Goal: Information Seeking & Learning: Learn about a topic

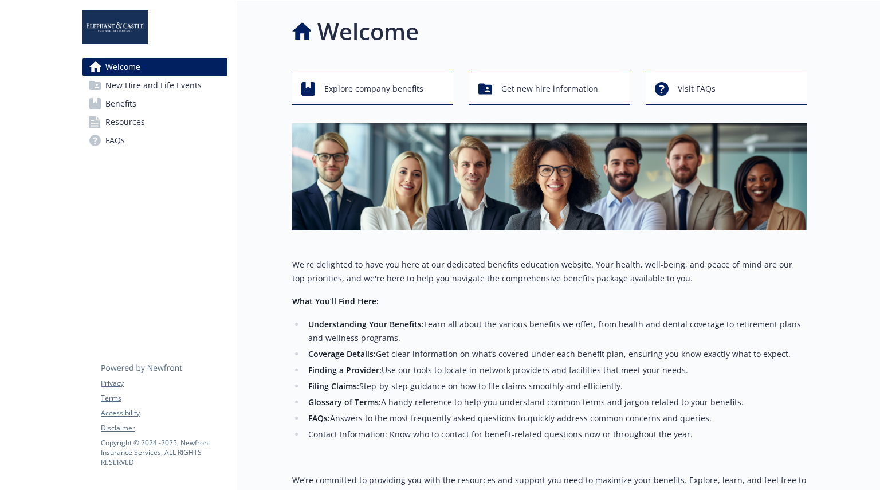
click at [117, 104] on span "Benefits" at bounding box center [120, 103] width 31 height 18
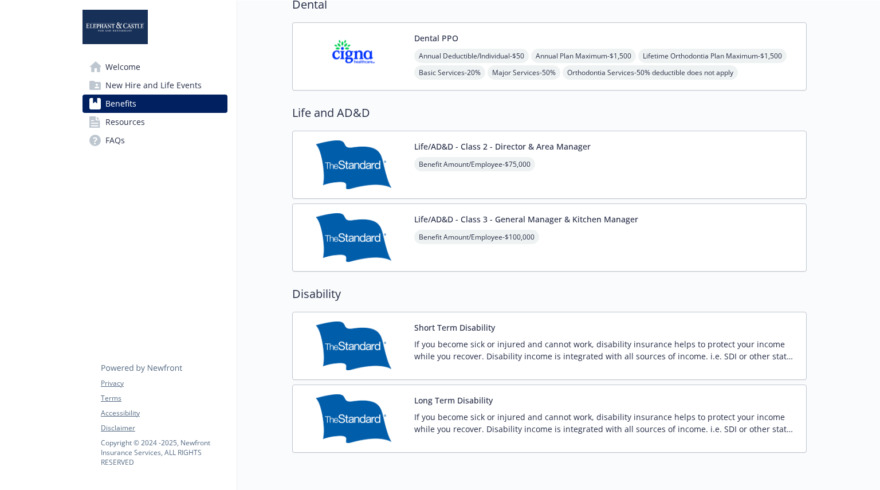
scroll to position [340, 0]
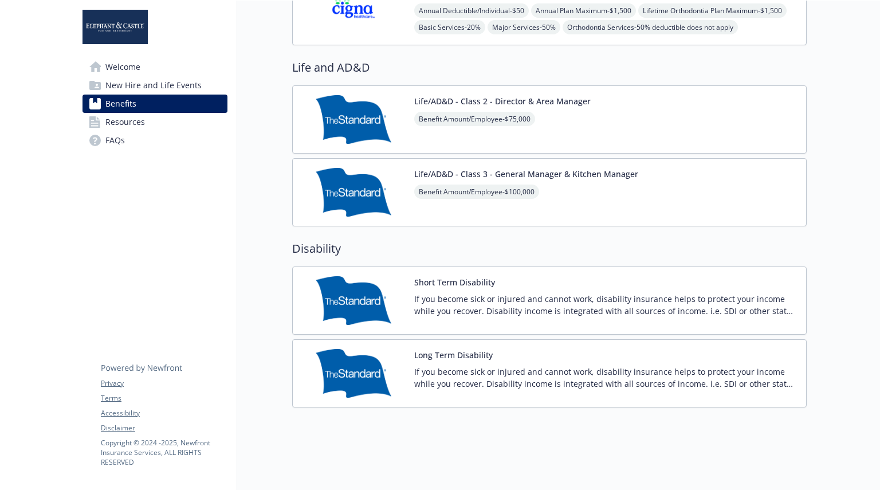
click at [134, 83] on span "New Hire and Life Events" at bounding box center [153, 85] width 96 height 18
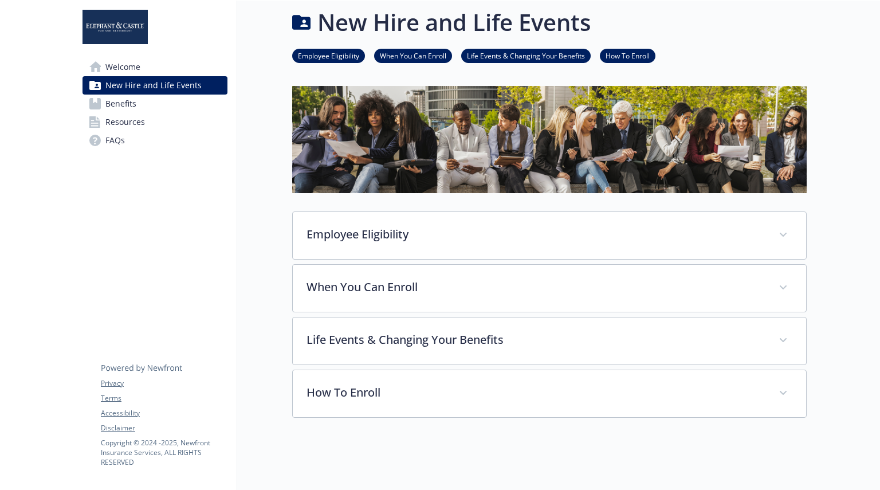
scroll to position [28, 0]
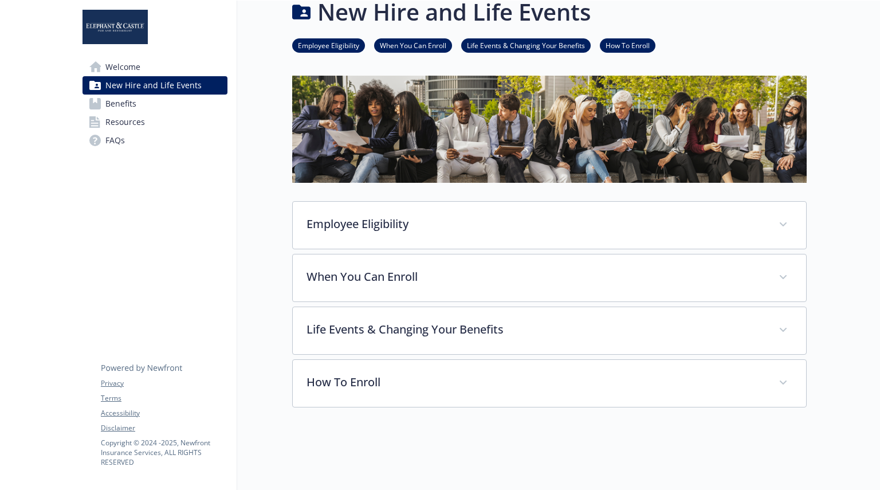
click at [108, 140] on span "FAQs" at bounding box center [114, 140] width 19 height 18
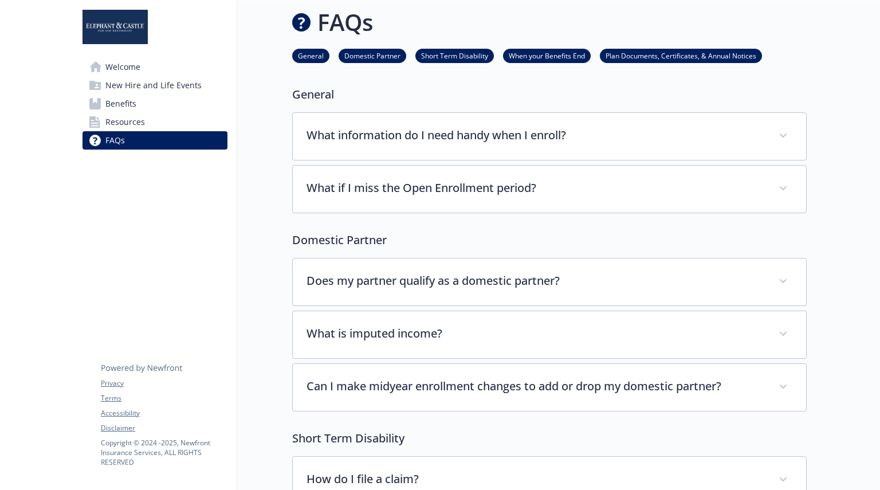
scroll to position [28, 0]
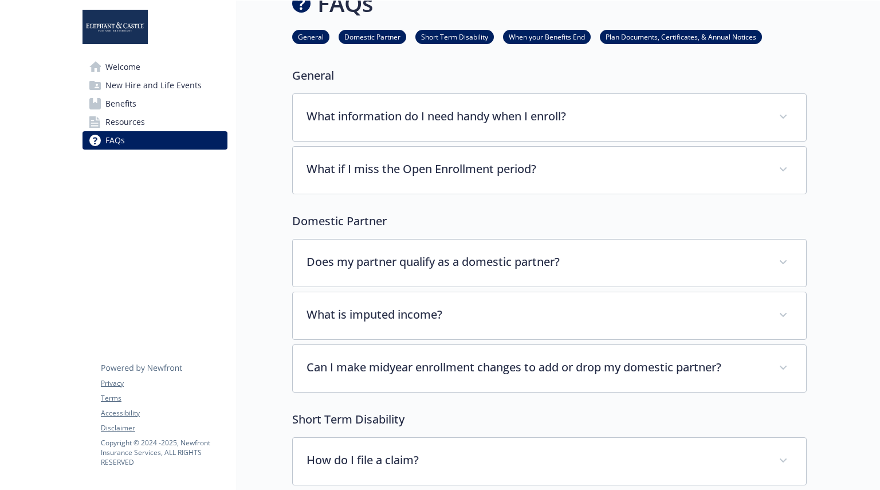
click at [131, 54] on div "Welcome New Hire and Life Events Benefits Resources FAQs Privacy Terms Accessib…" at bounding box center [154, 87] width 163 height 172
click at [127, 65] on span "Welcome" at bounding box center [122, 67] width 35 height 18
